Goal: Task Accomplishment & Management: Use online tool/utility

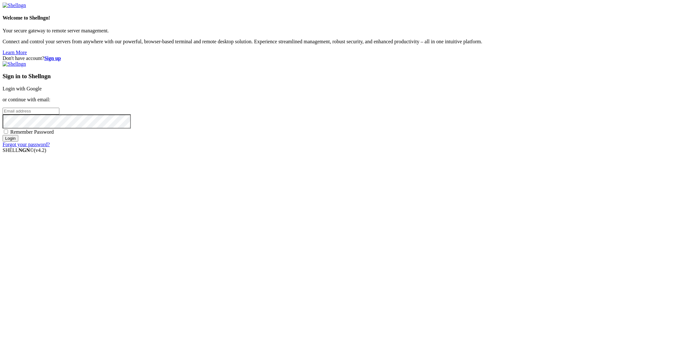
click at [42, 91] on link "Login with Google" at bounding box center [22, 88] width 39 height 5
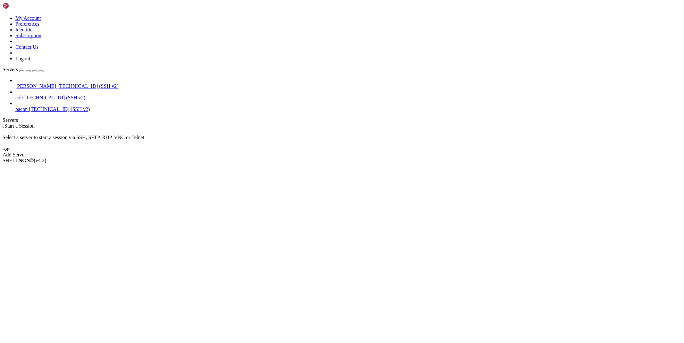
click at [33, 83] on span "[PERSON_NAME]" at bounding box center [35, 85] width 41 height 5
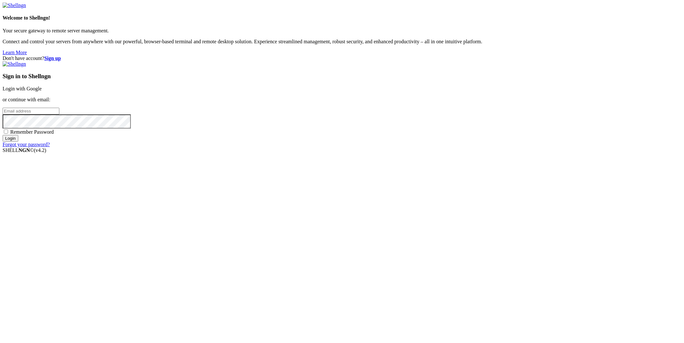
click at [42, 91] on link "Login with Google" at bounding box center [22, 88] width 39 height 5
